Goal: Task Accomplishment & Management: Manage account settings

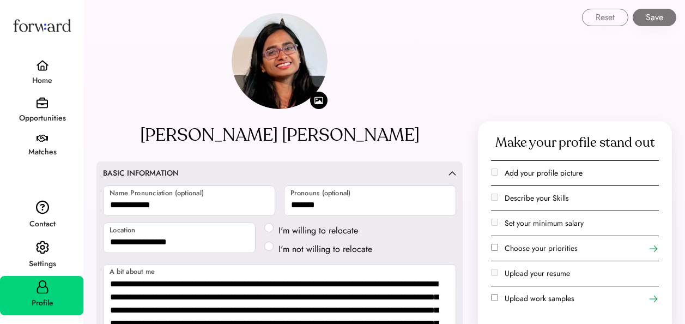
select select "*******"
click at [44, 64] on img at bounding box center [42, 65] width 13 height 11
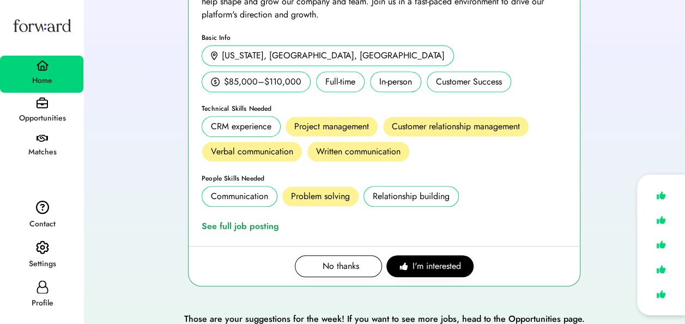
scroll to position [230, 0]
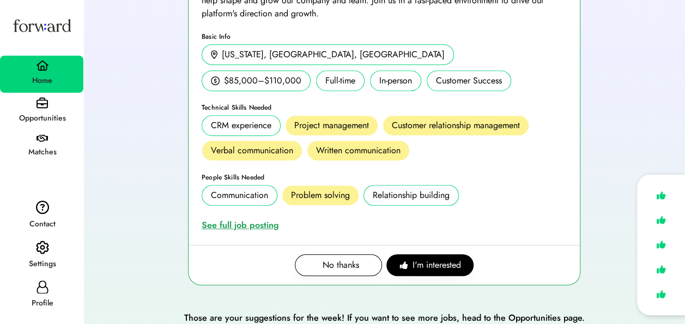
click at [261, 224] on div "See full job posting" at bounding box center [243, 225] width 82 height 13
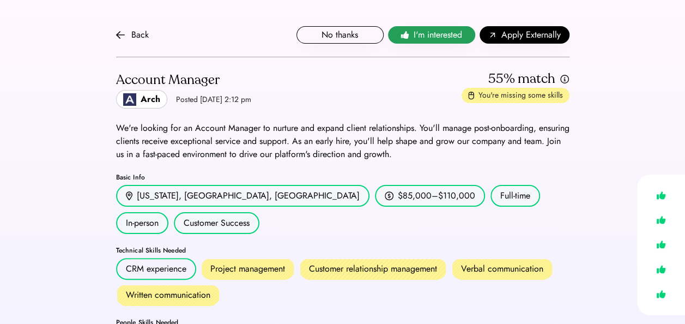
click at [462, 36] on span "I'm interested" at bounding box center [438, 34] width 49 height 13
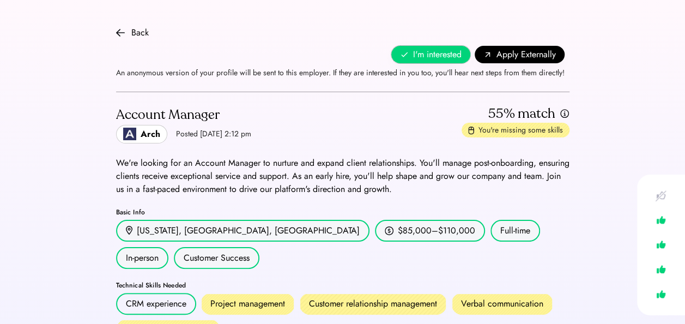
click at [441, 53] on span "I'm interested" at bounding box center [437, 54] width 49 height 13
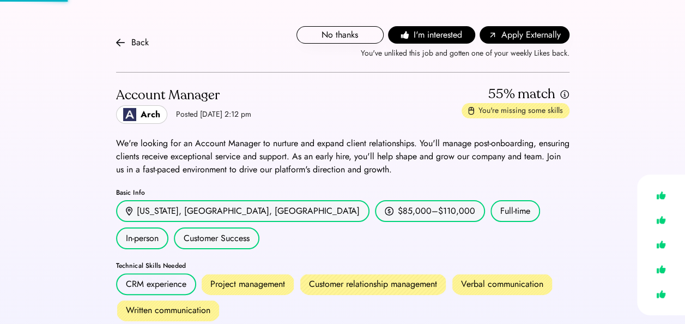
click at [435, 26] on div "Back No thanks I'm interested I'm interested Apply Externally An anonymous vers…" at bounding box center [343, 42] width 454 height 59
click at [435, 35] on span "I'm interested" at bounding box center [438, 34] width 49 height 13
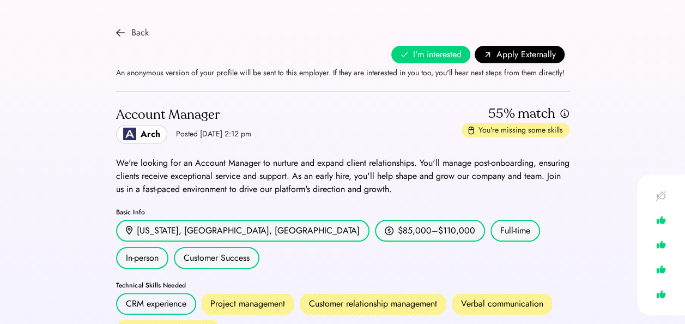
click at [119, 29] on img at bounding box center [120, 32] width 9 height 9
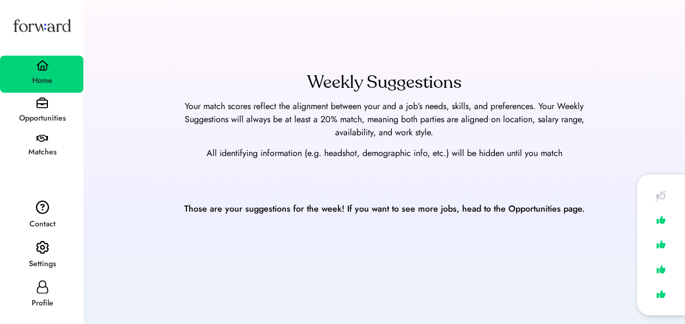
scroll to position [112, 0]
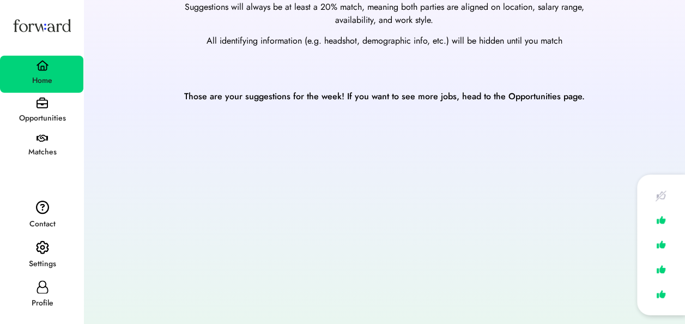
click at [45, 294] on div "Profile" at bounding box center [42, 303] width 82 height 20
select select "*******"
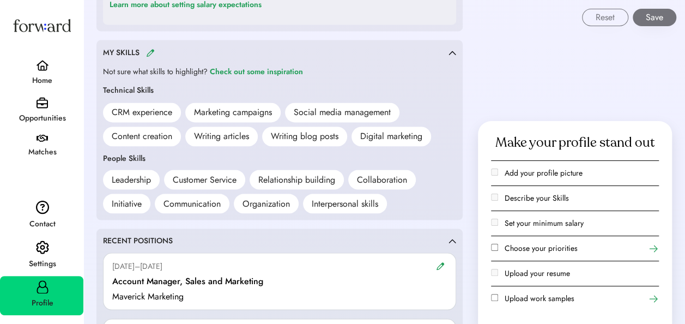
scroll to position [900, 0]
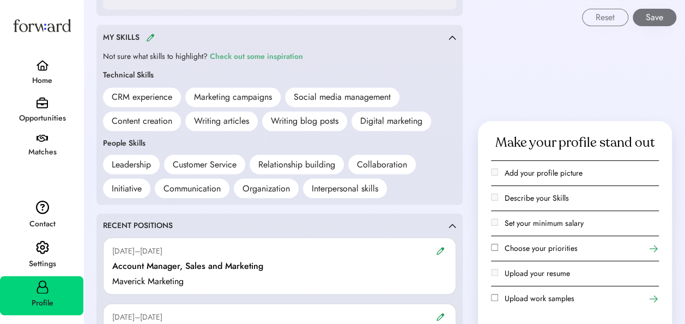
click at [298, 55] on div "Check out some inspiration" at bounding box center [256, 56] width 93 height 13
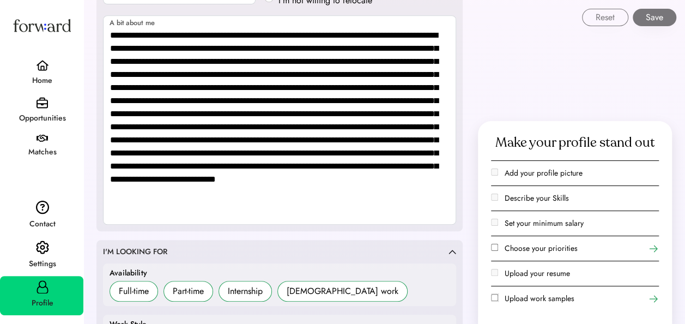
scroll to position [1761, 0]
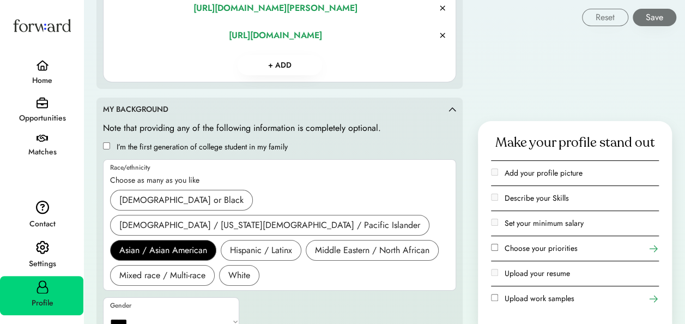
click at [659, 250] on div "Make your profile stand out Add your profile picture Describe your Skills Set y…" at bounding box center [575, 222] width 194 height 203
click at [652, 248] on icon at bounding box center [653, 248] width 11 height 11
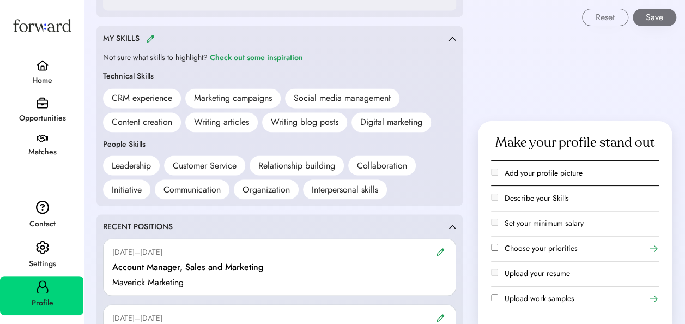
scroll to position [962, 0]
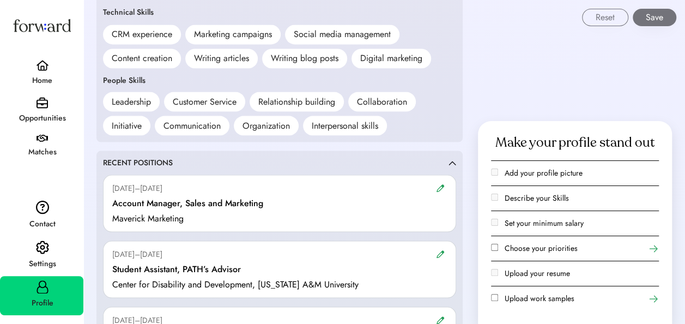
click at [158, 35] on div "CRM experience" at bounding box center [142, 34] width 61 height 13
click at [209, 77] on div "People Skills Leadership Customer Service Relationship building Collaboration I…" at bounding box center [279, 105] width 353 height 61
click at [443, 188] on img at bounding box center [440, 188] width 9 height 8
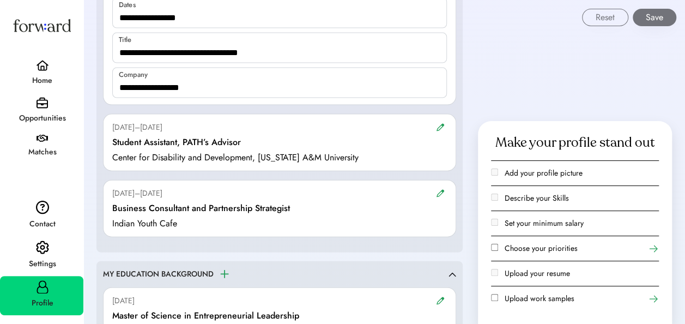
scroll to position [1178, 0]
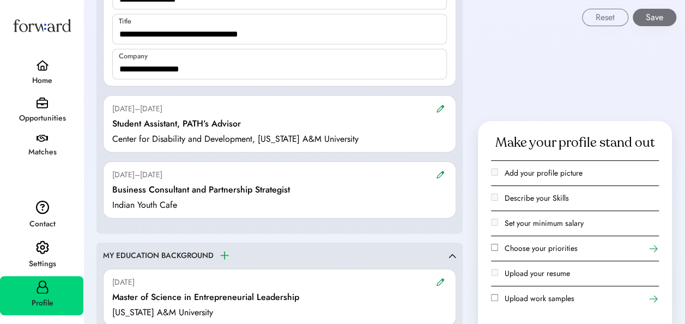
click at [440, 172] on img at bounding box center [440, 175] width 9 height 8
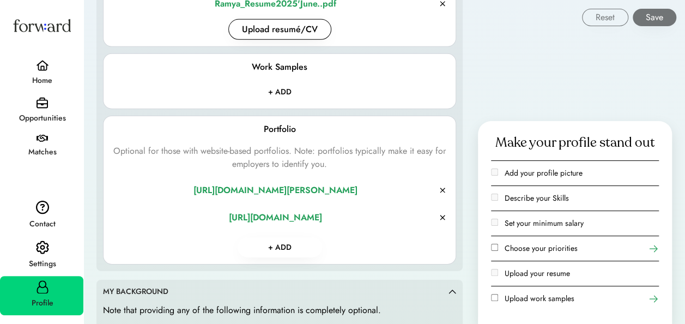
scroll to position [1714, 0]
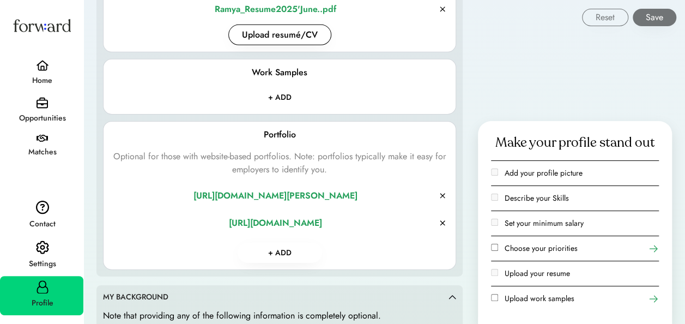
click at [291, 94] on input "file" at bounding box center [280, 98] width 100 height 20
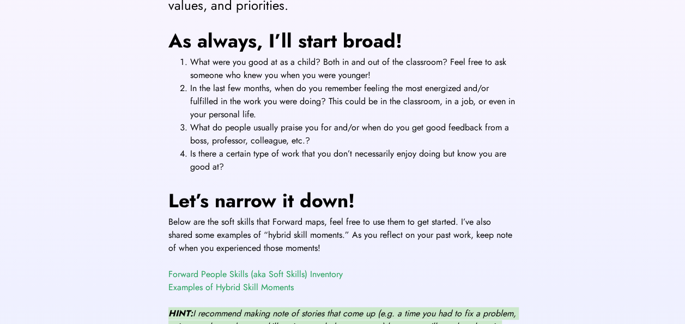
scroll to position [538, 0]
